Goal: Navigation & Orientation: Find specific page/section

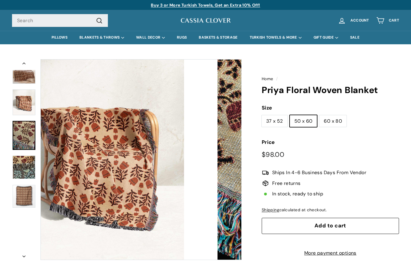
click at [16, 134] on img at bounding box center [24, 135] width 23 height 29
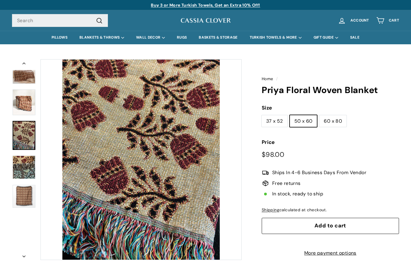
click at [23, 169] on img at bounding box center [24, 167] width 23 height 23
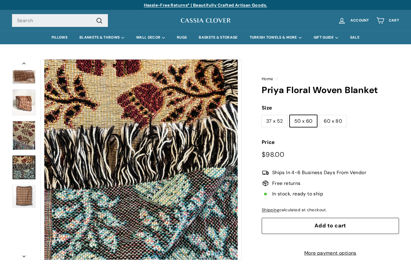
click at [208, 18] on img at bounding box center [205, 20] width 51 height 7
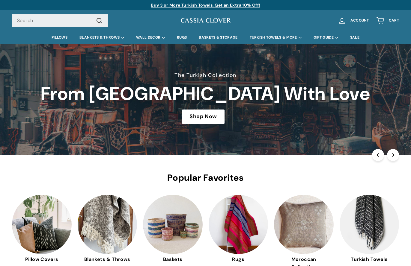
click at [177, 37] on link "RUGS" at bounding box center [182, 37] width 22 height 13
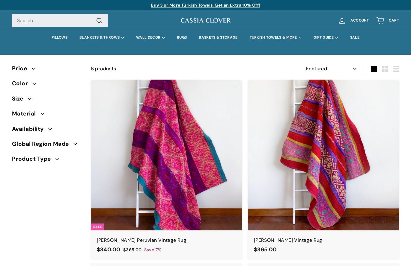
select select "manual"
